Goal: Complete application form

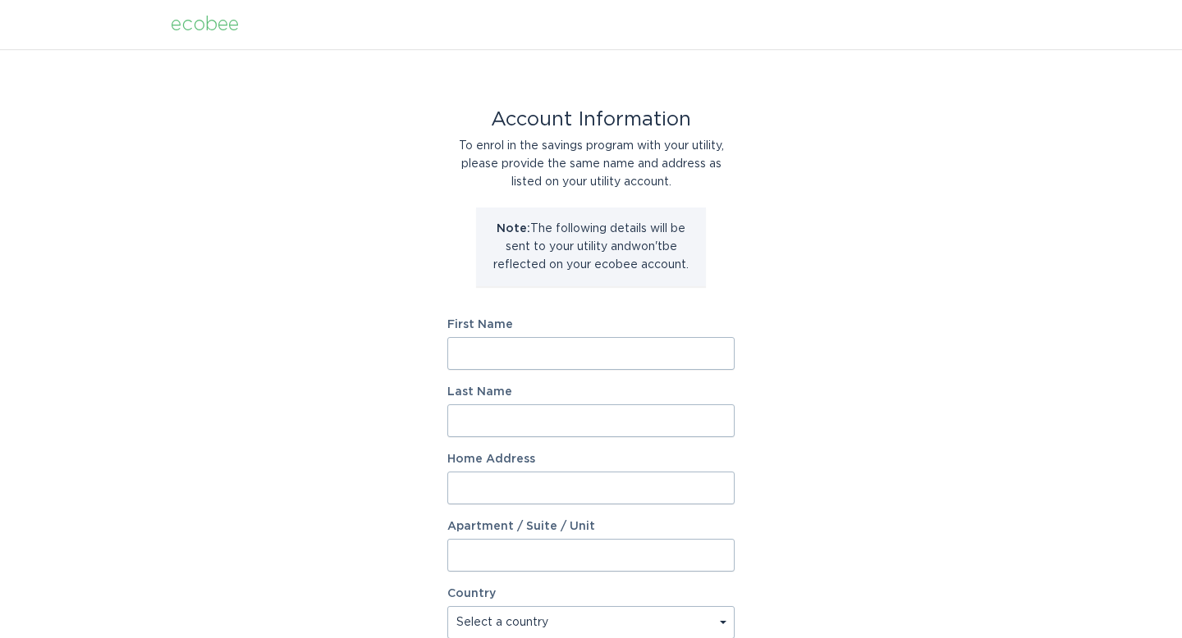
click at [618, 344] on input "First Name" at bounding box center [590, 353] width 287 height 33
type input "FIDELIS"
type input "IKEJI"
type input "[STREET_ADDRESS]"
select select "US"
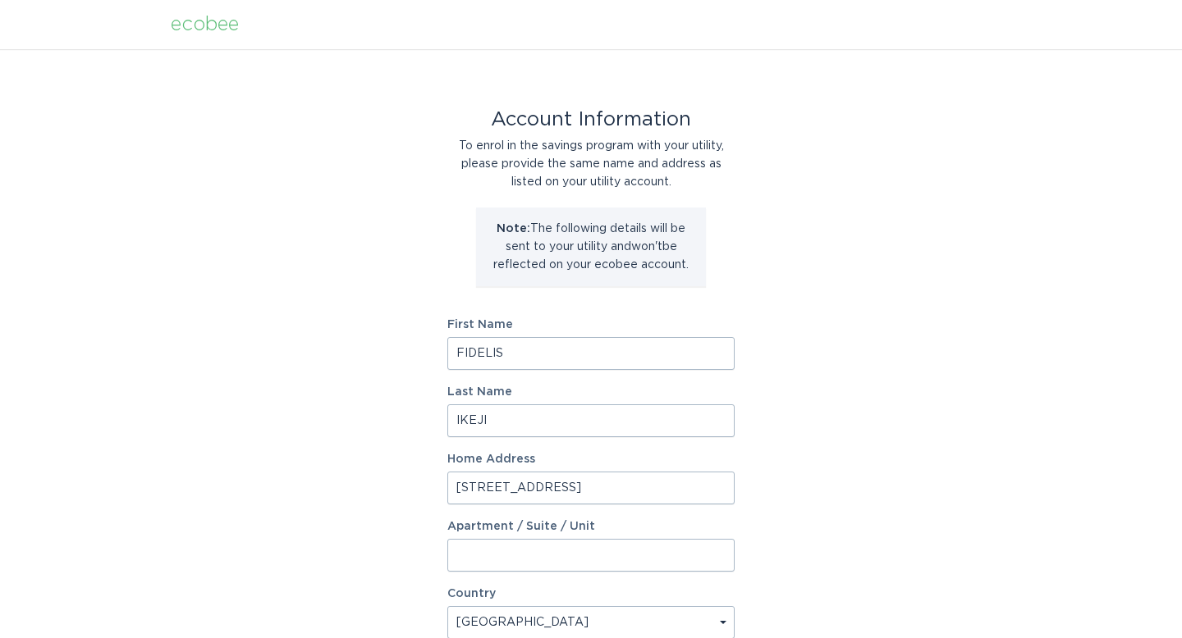
type input "[PERSON_NAME]"
type input "75089"
select select "[GEOGRAPHIC_DATA]"
click at [565, 483] on input "[STREET_ADDRESS]" at bounding box center [590, 488] width 287 height 33
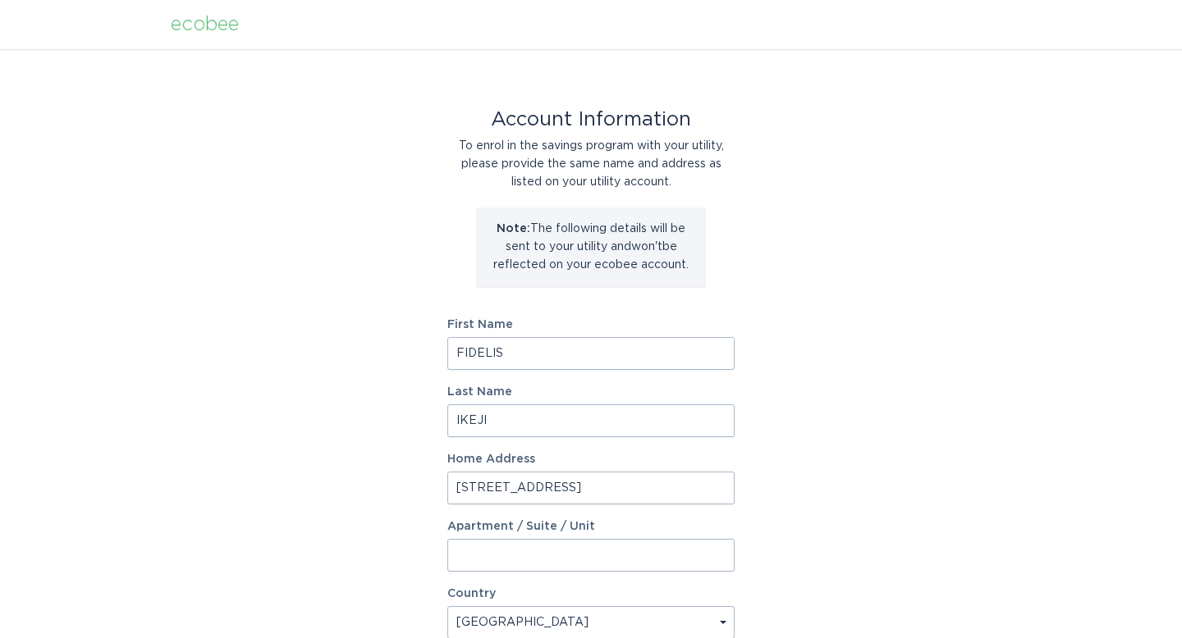
click at [565, 483] on input "[STREET_ADDRESS]" at bounding box center [590, 488] width 287 height 33
type input "2005 [PERSON_NAME] str"
click at [864, 484] on div "Account Information To enrol in the savings program with your utility, please p…" at bounding box center [591, 502] width 1182 height 907
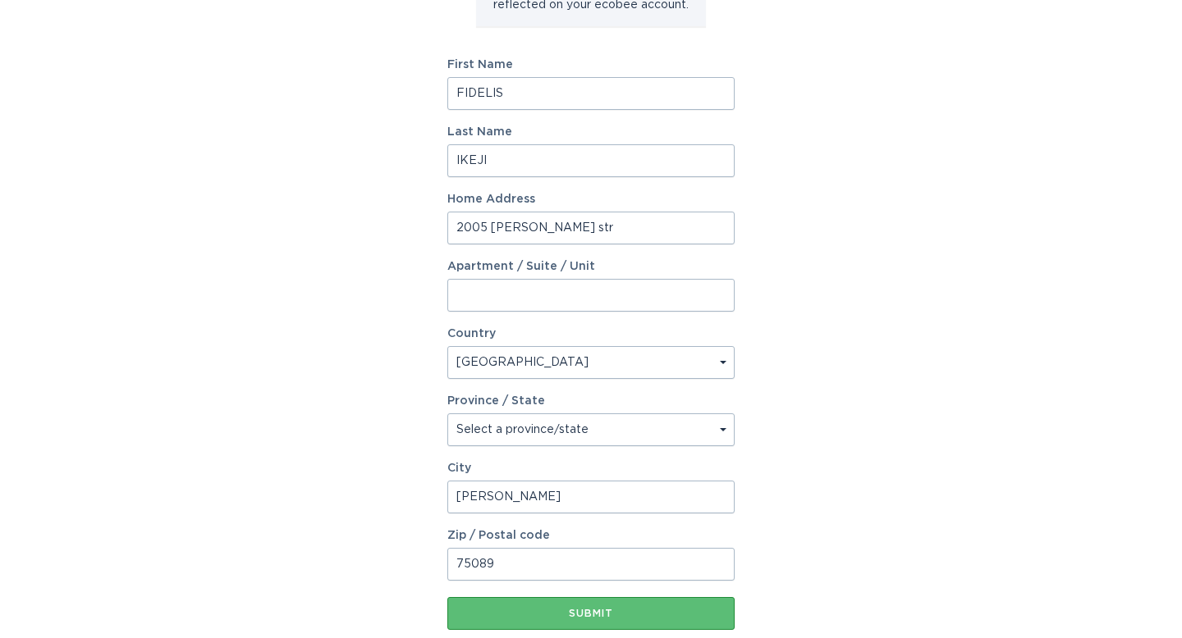
scroll to position [263, 0]
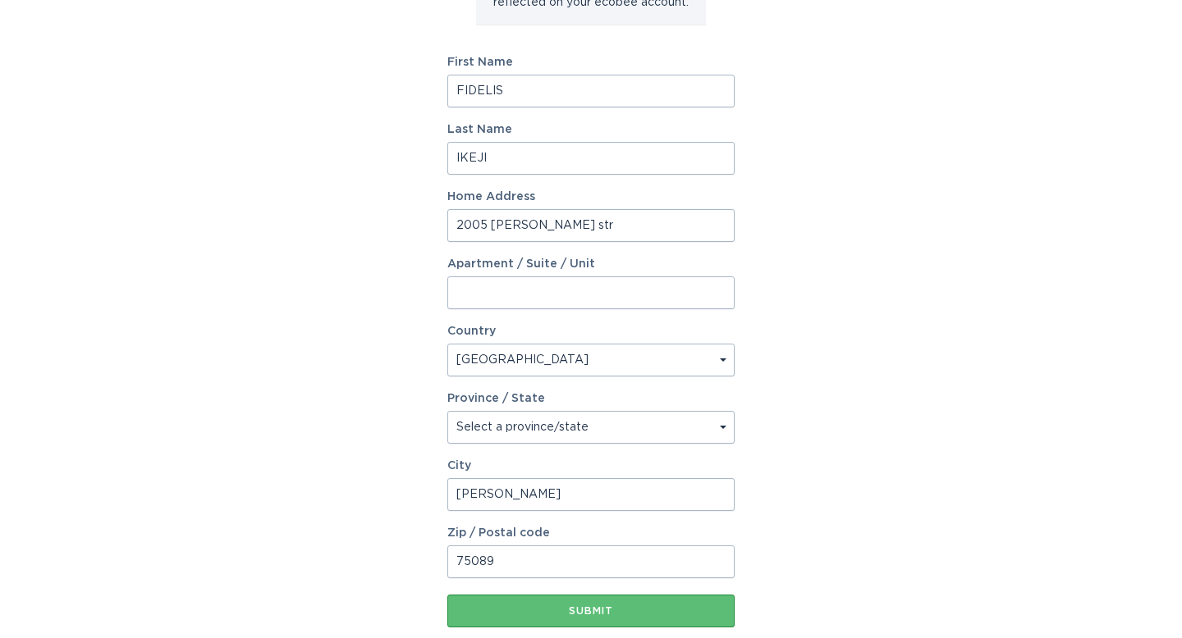
click at [570, 496] on input "[PERSON_NAME]" at bounding box center [590, 494] width 287 height 33
type input "Rockwall"
click at [513, 569] on input "75089" at bounding box center [590, 562] width 287 height 33
type input "75087"
click at [902, 559] on div "Account Information To enrol in the savings program with your utility, please p…" at bounding box center [591, 240] width 1182 height 907
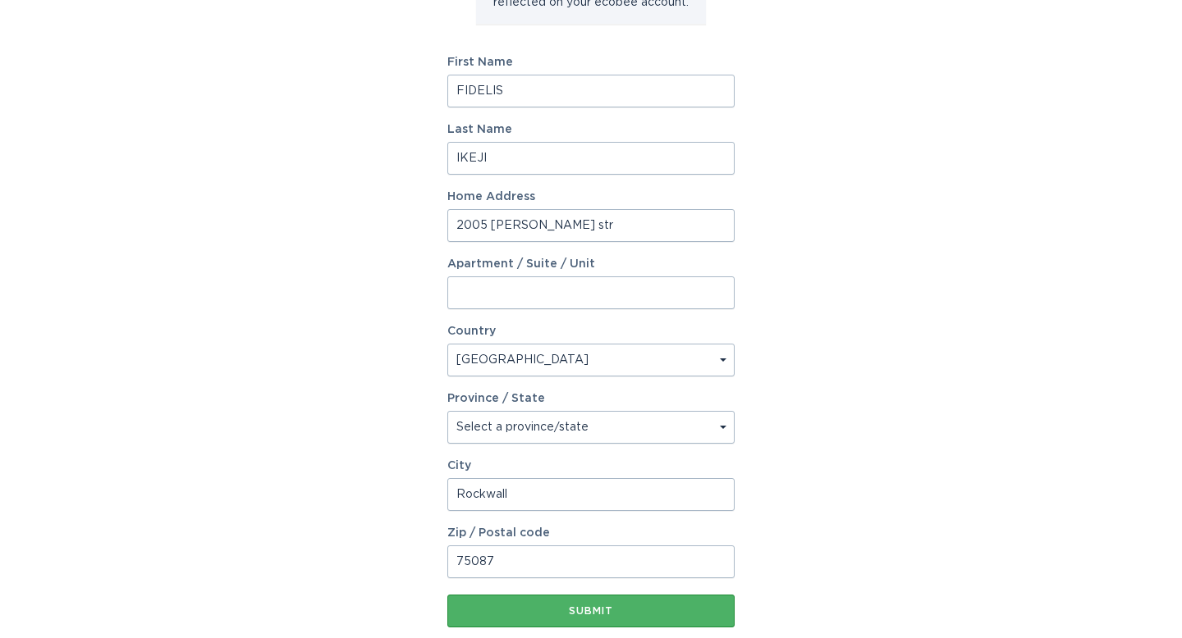
click at [647, 616] on button "Submit" at bounding box center [590, 611] width 287 height 33
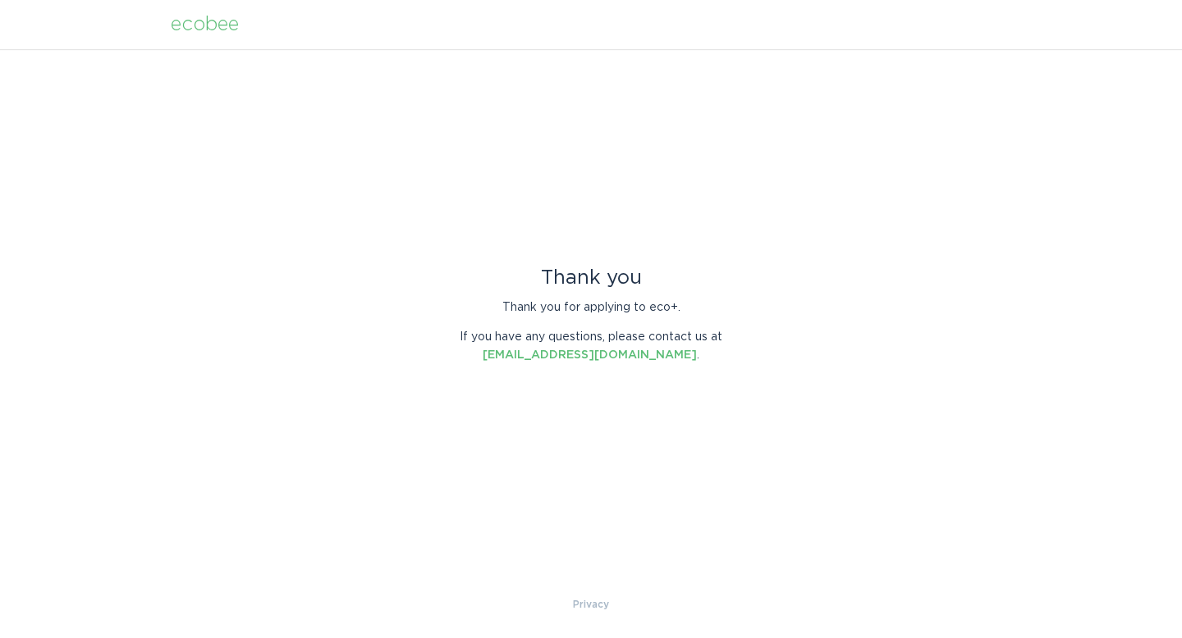
scroll to position [0, 0]
